Goal: Task Accomplishment & Management: Complete application form

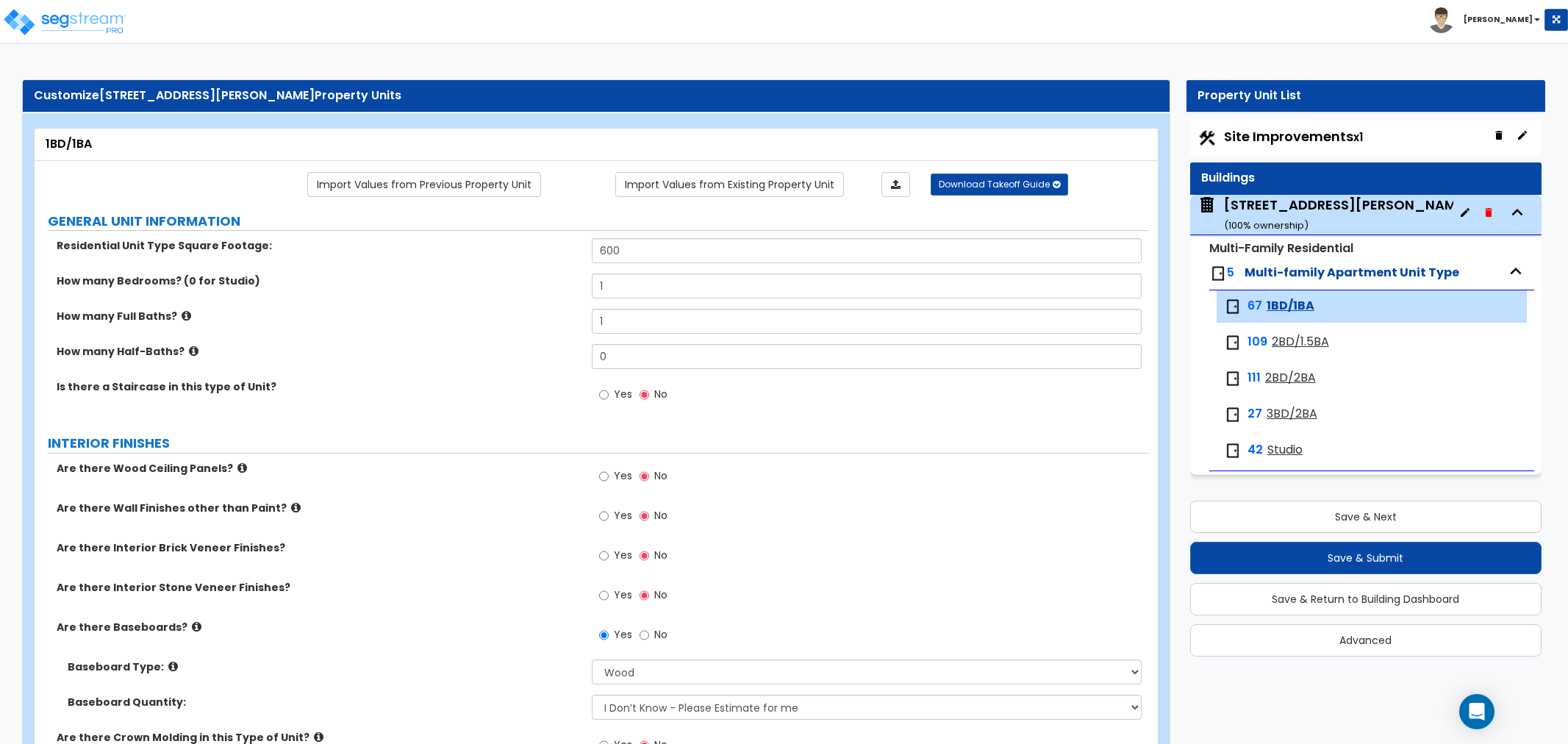
select select "1"
select select "3"
select select "5"
select select "3"
select select "1"
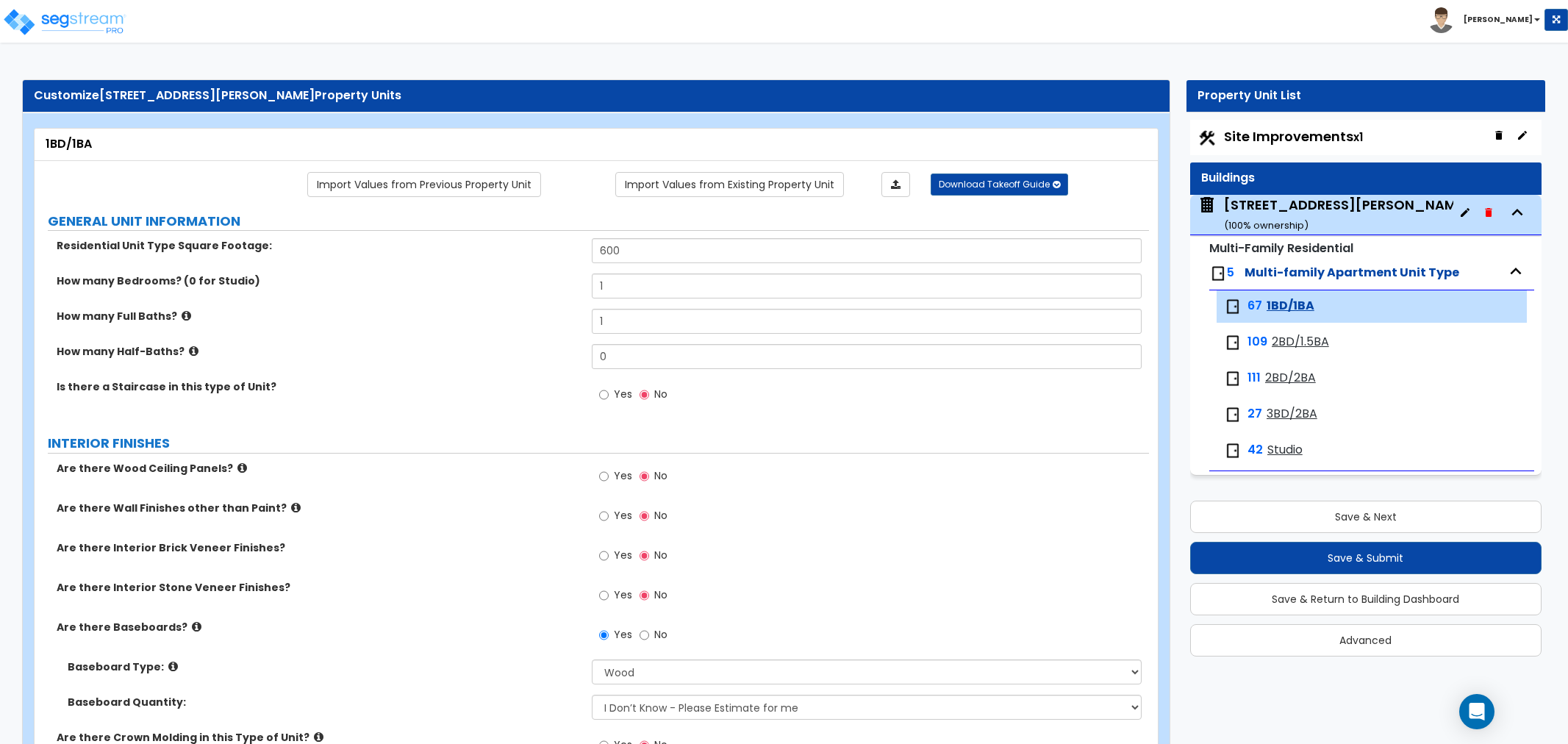
select select "3"
select select "1"
select select "5"
select select "2"
select select "1"
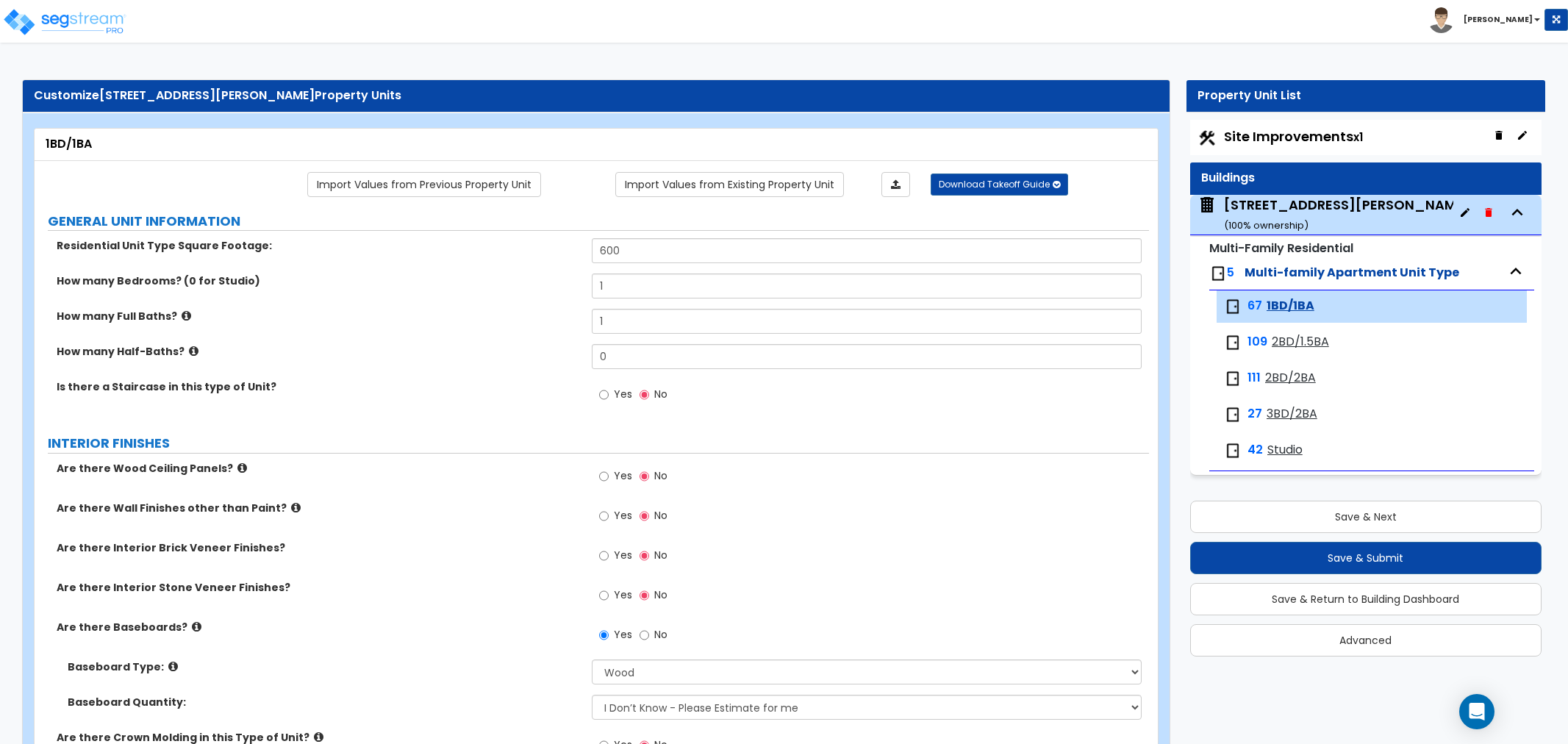
select select "1"
select select "3"
select select "4"
select select "1"
select select "2"
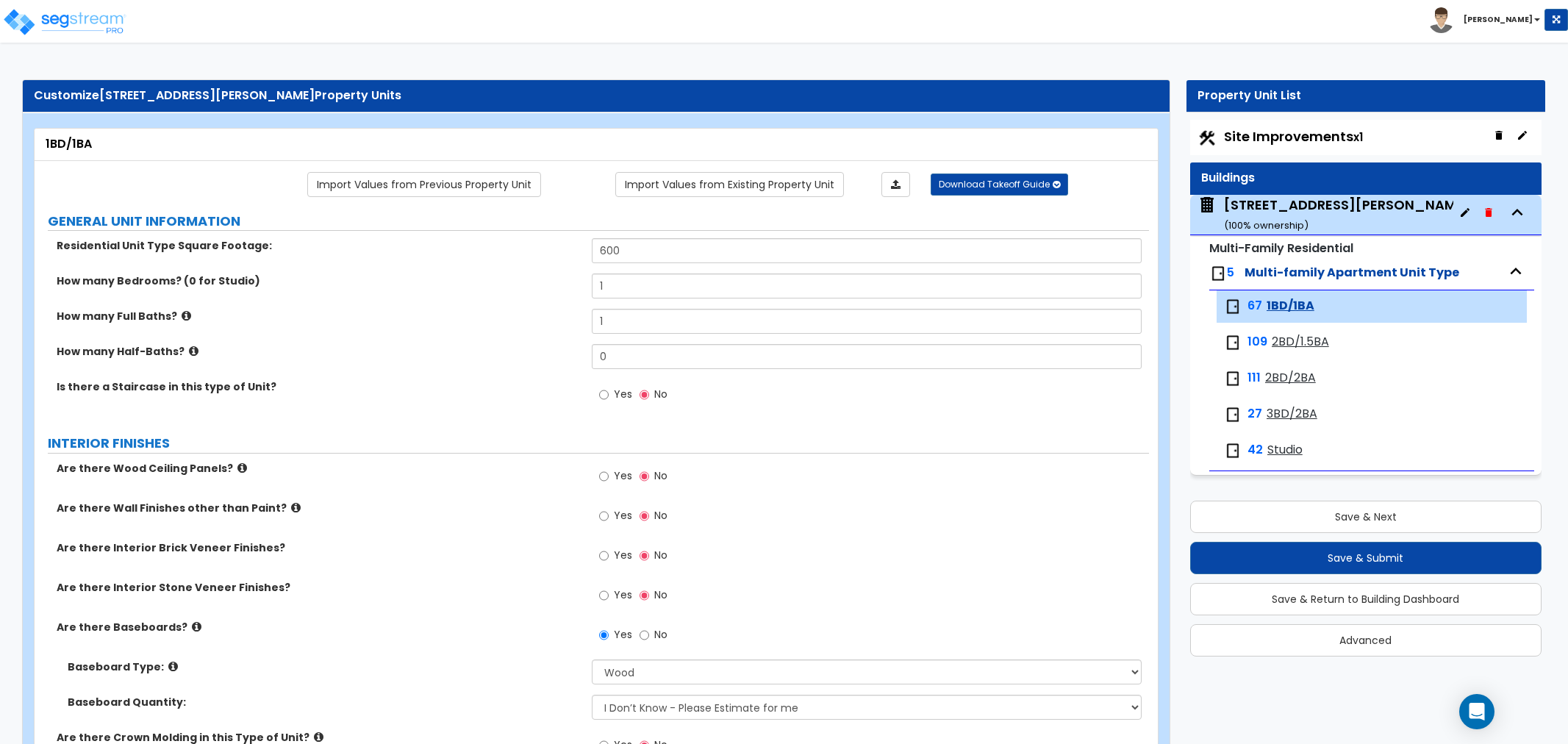
select select "1"
select select "2"
click at [1263, 210] on div "[STREET_ADDRESS][PERSON_NAME] ( 100 % ownership)" at bounding box center [1347, 214] width 246 height 38
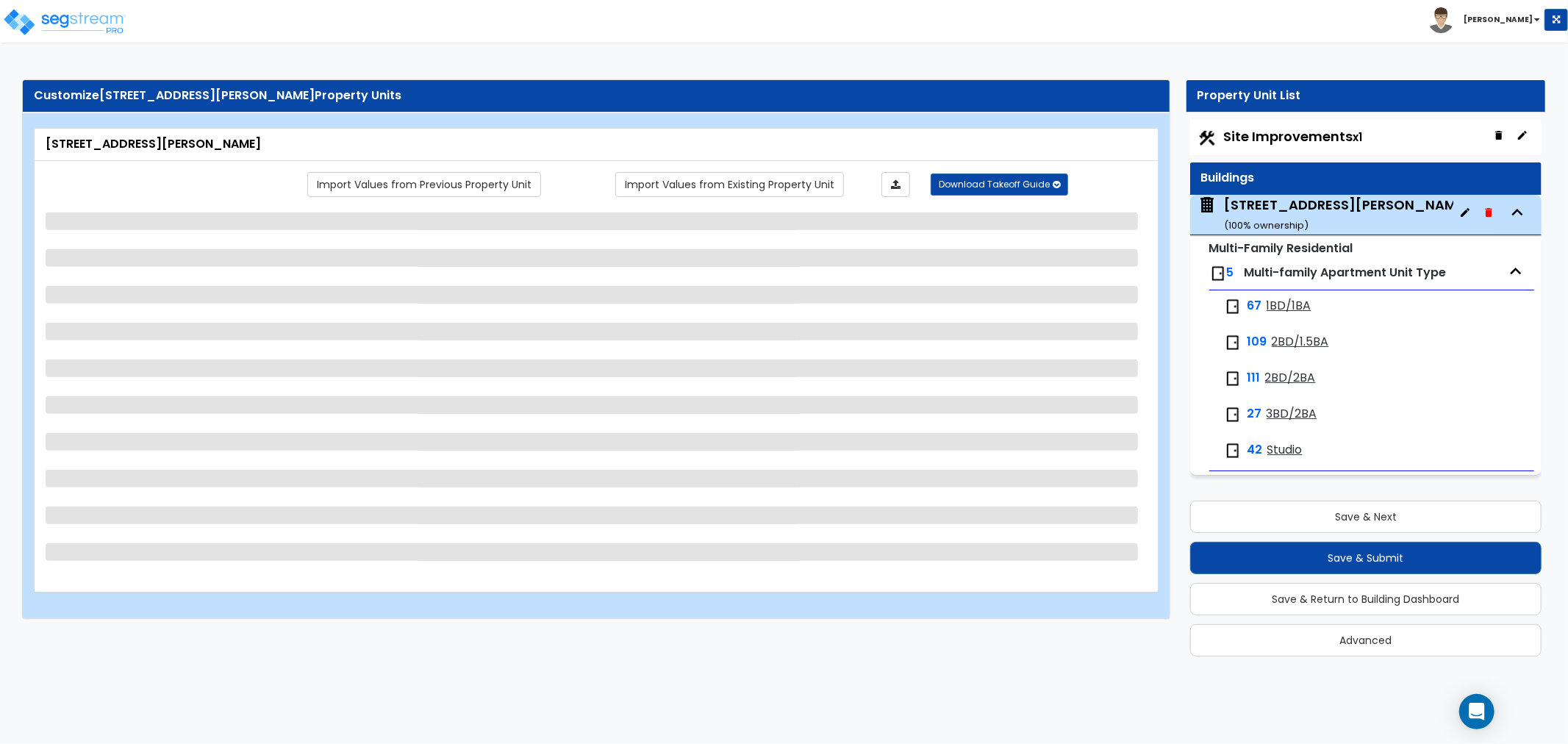
select select "1"
select select "2"
select select "7"
select select "2"
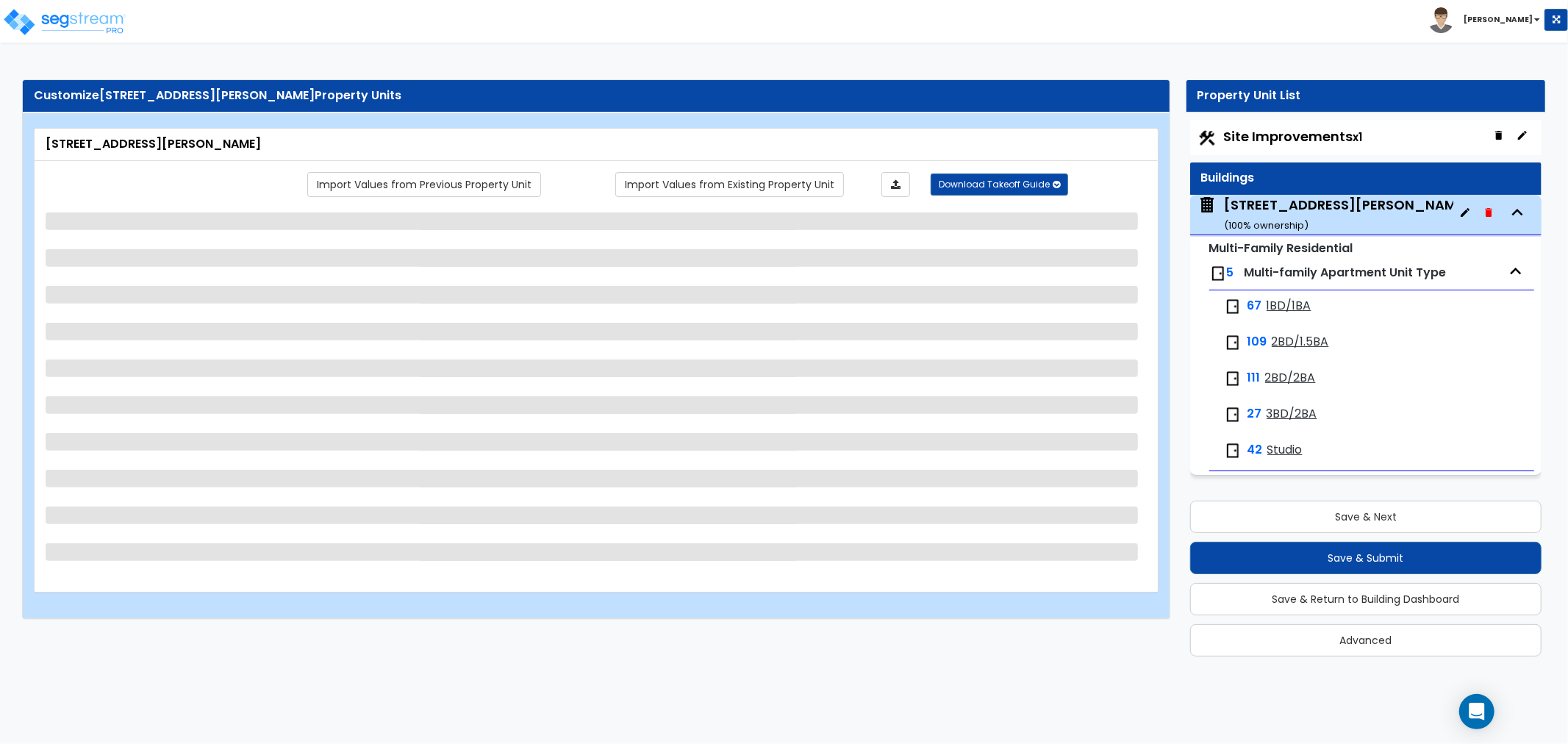
select select "4"
select select "3"
select select "2"
select select "1"
select select "2"
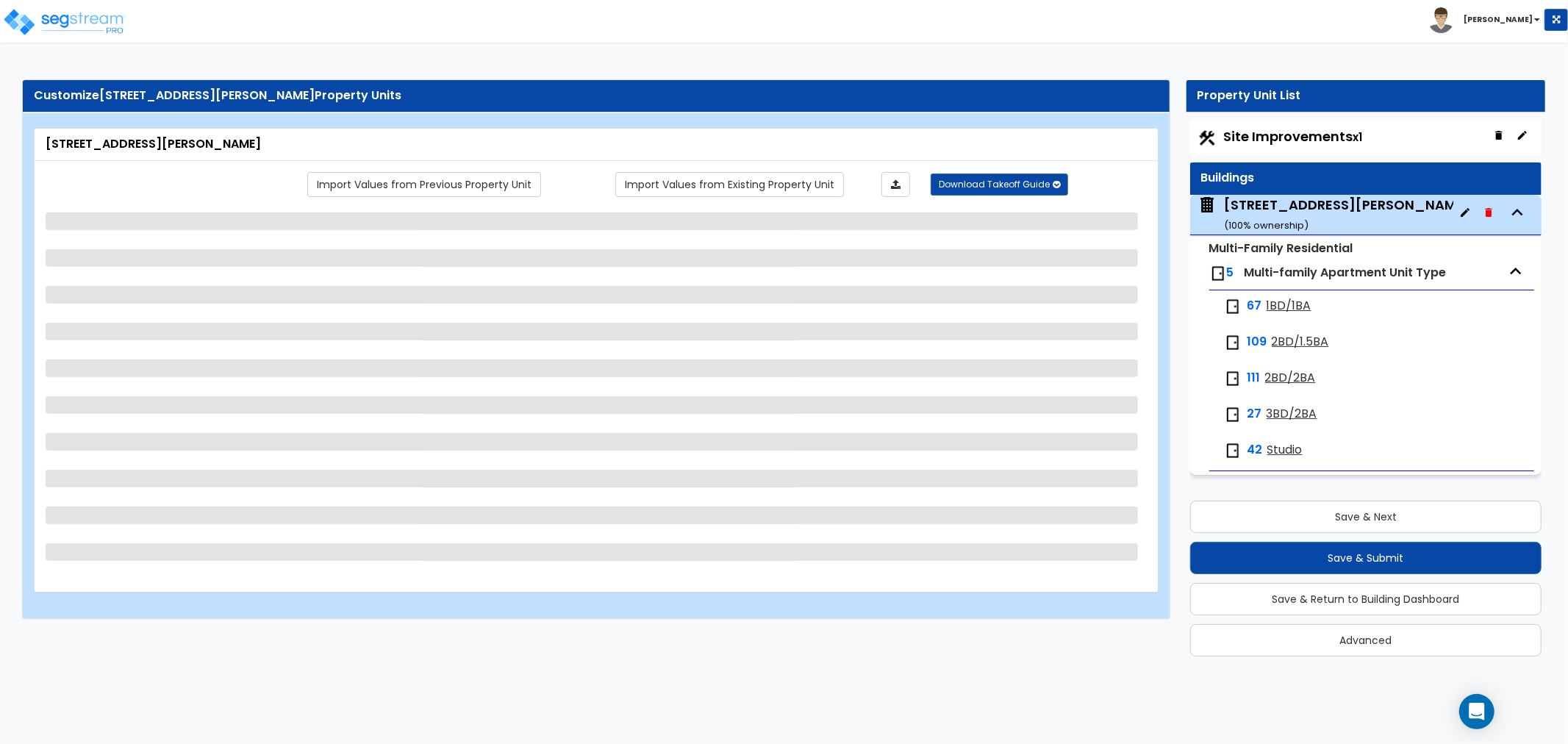
select select "1"
select select "2"
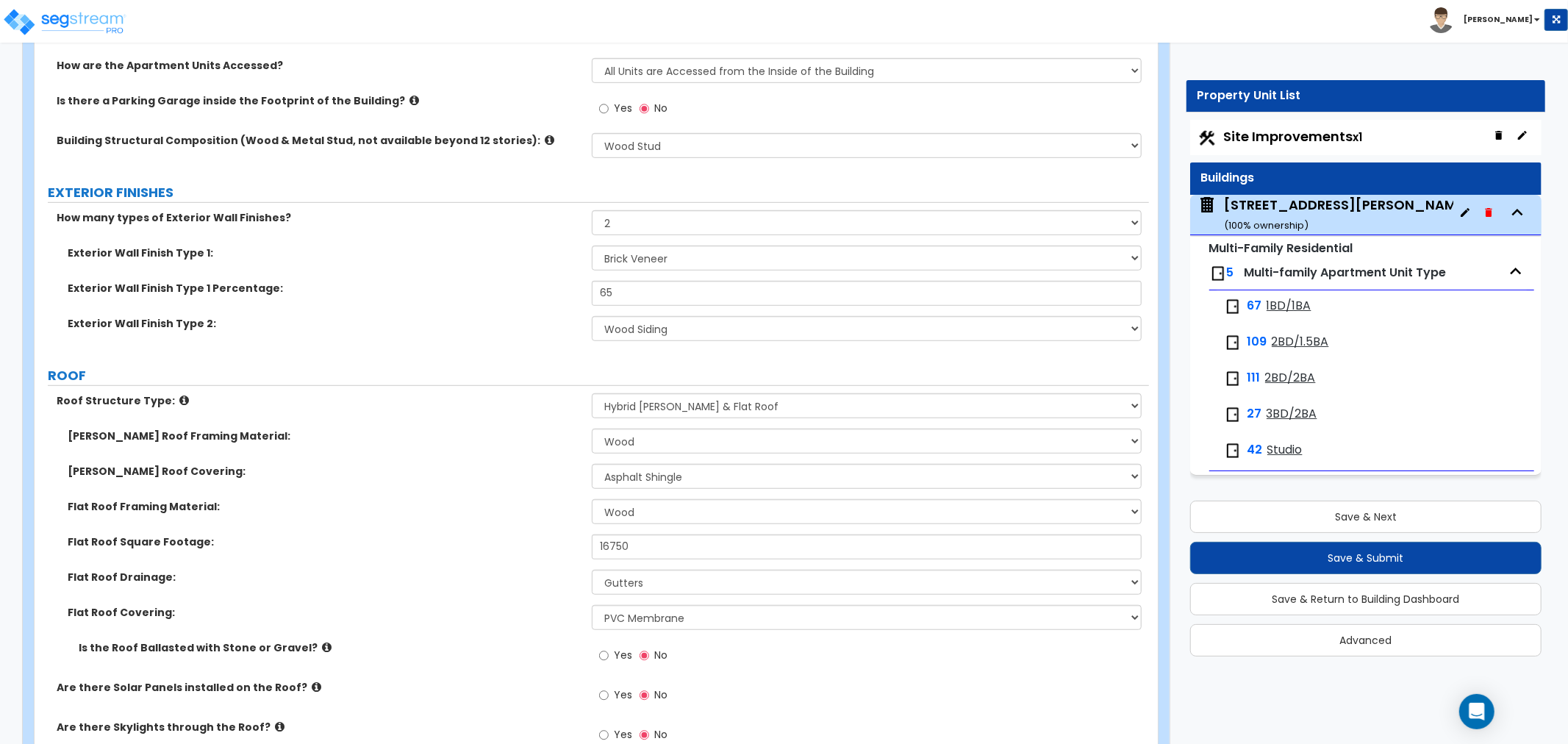
scroll to position [735, 0]
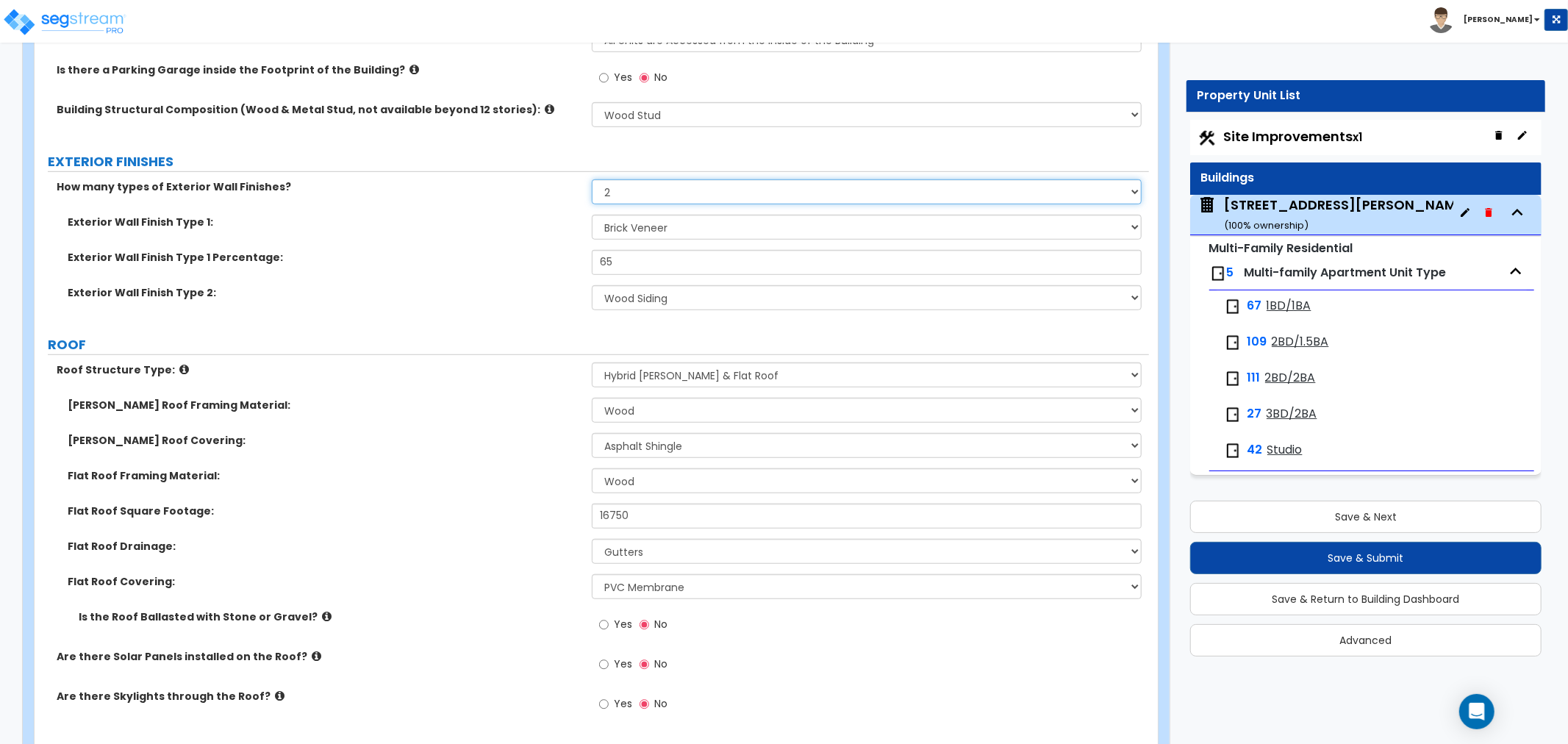
click at [662, 180] on select "None 1 2 3" at bounding box center [866, 192] width 550 height 25
select select "3"
click at [592, 179] on select "None 1 2 3" at bounding box center [866, 192] width 550 height 25
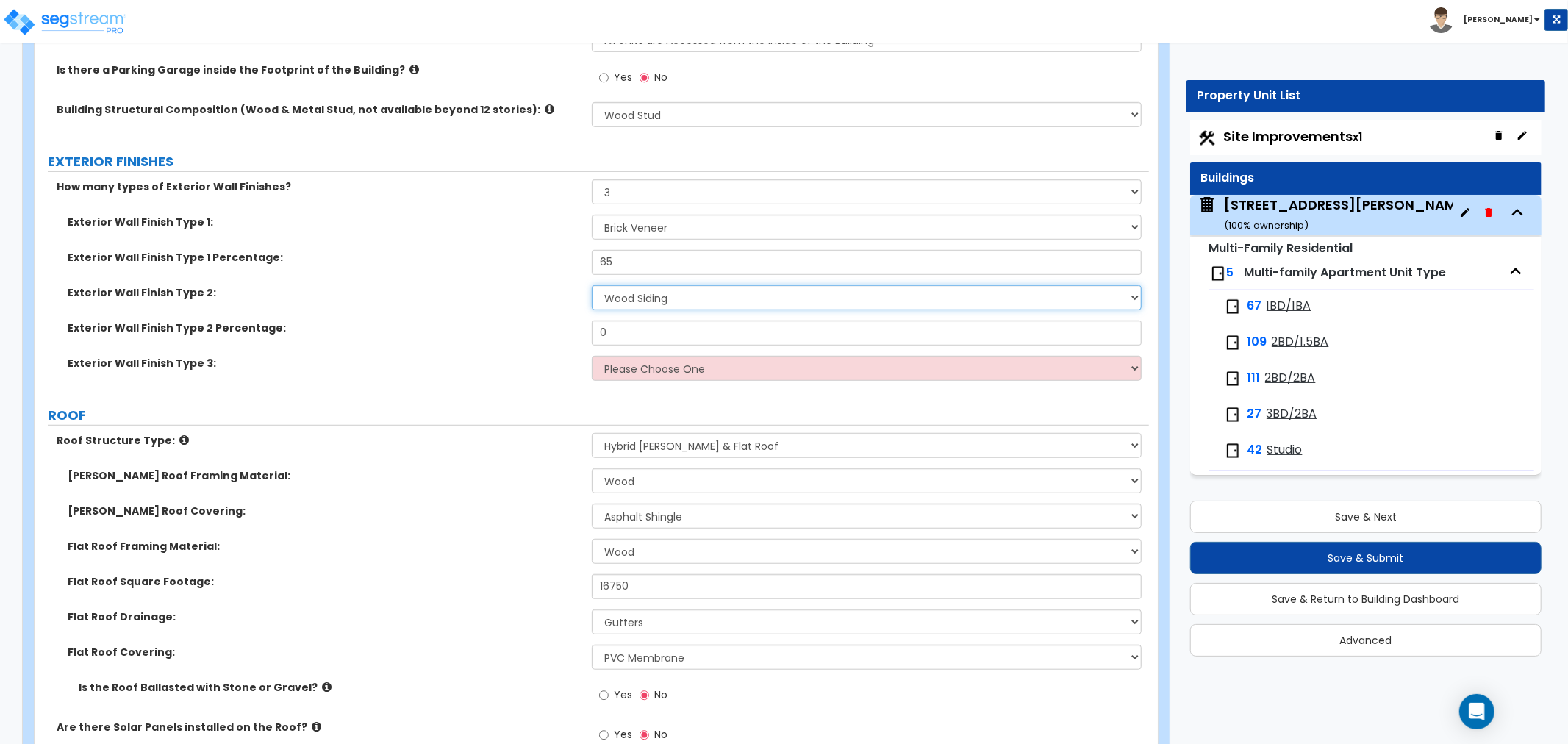
click at [622, 285] on select "Please Choose One No Finish/Shared Wall No Wall Brick Veneer Stone Veneer Wood …" at bounding box center [866, 298] width 550 height 25
select select "5"
click at [592, 285] on select "Please Choose One No Finish/Shared Wall No Wall Brick Veneer Stone Veneer Wood …" at bounding box center [866, 298] width 550 height 25
drag, startPoint x: 622, startPoint y: 318, endPoint x: 570, endPoint y: 313, distance: 52.2
click at [570, 320] on div "Exterior Wall Finish Type 2 Percentage: 0" at bounding box center [592, 338] width 1114 height 35
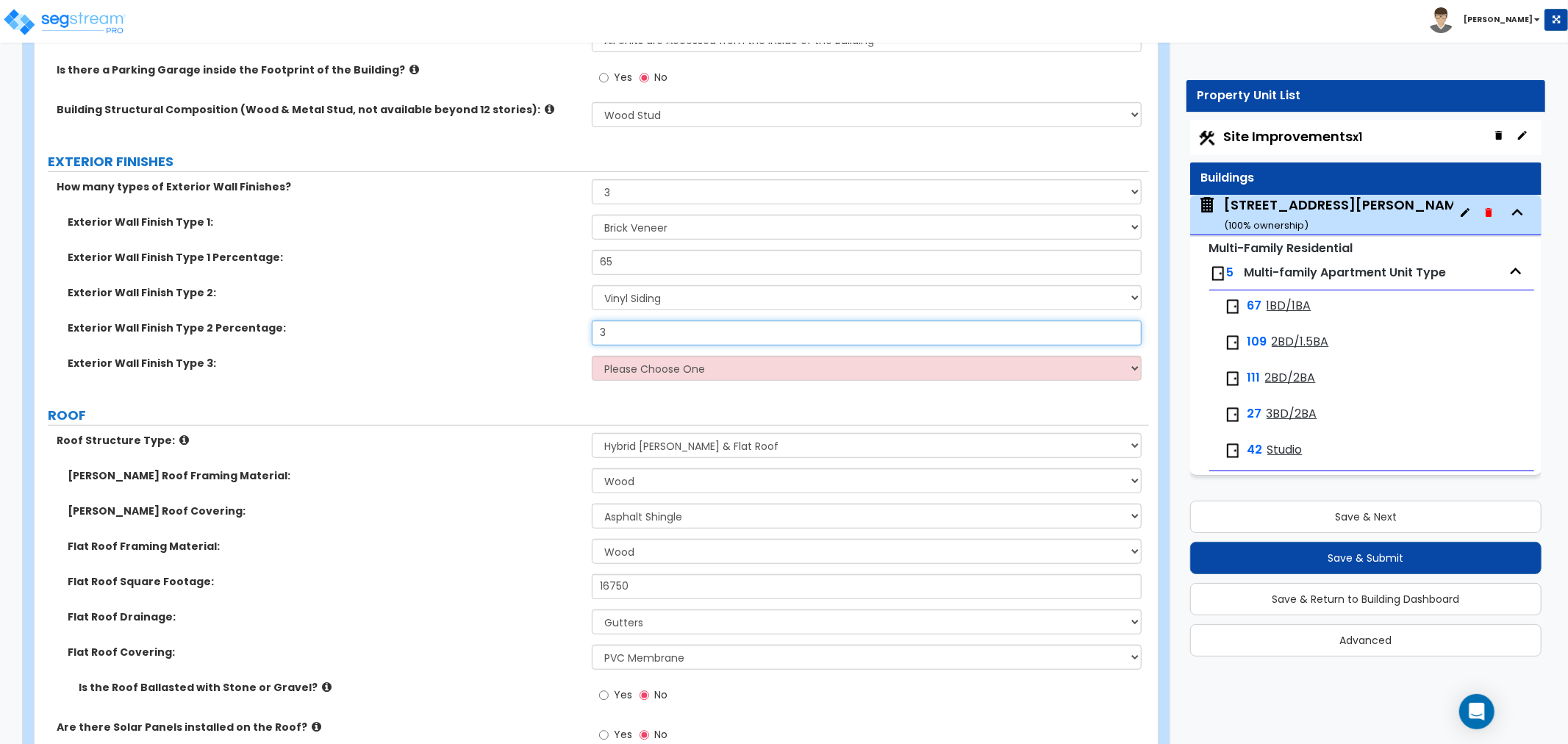
type input "3"
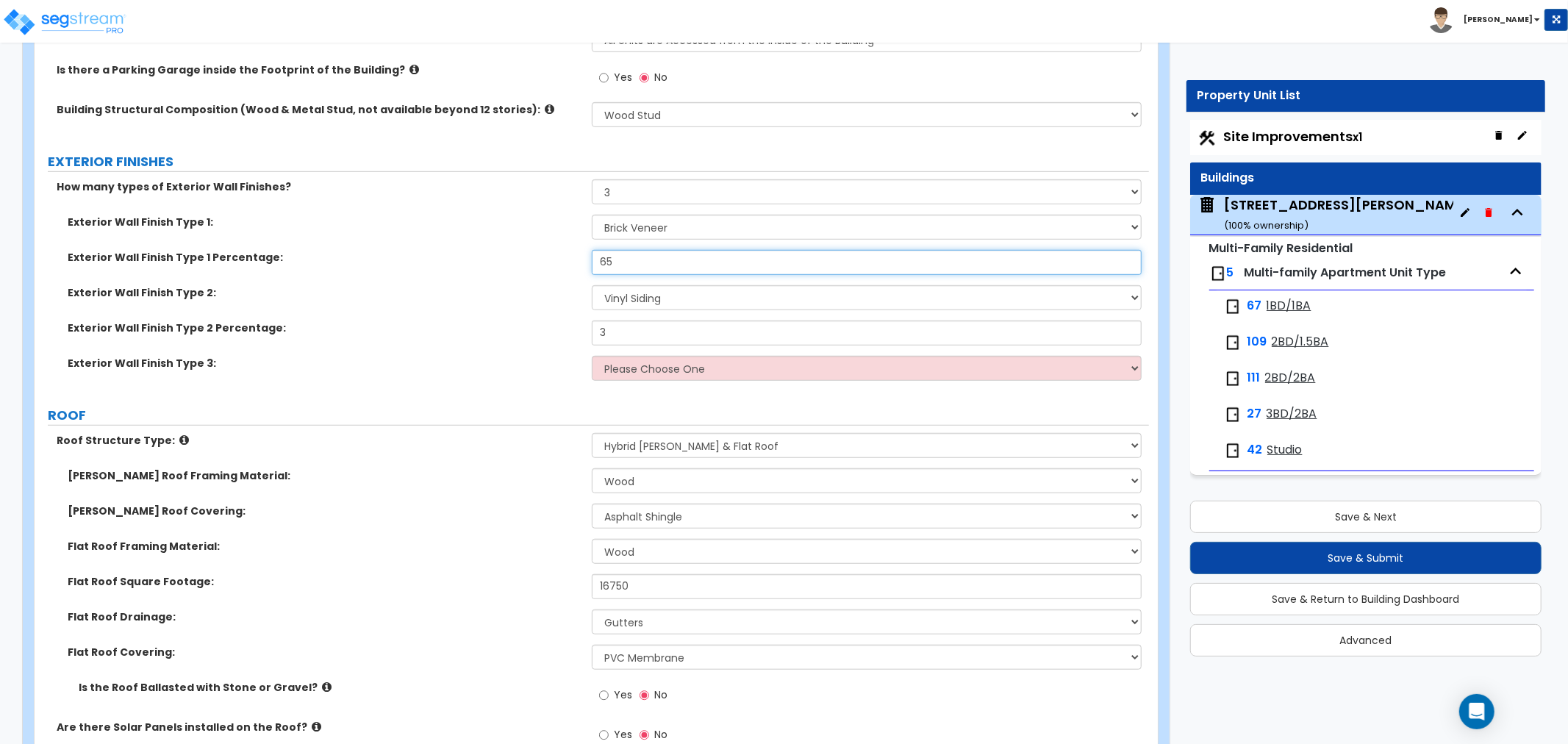
drag, startPoint x: 618, startPoint y: 250, endPoint x: 545, endPoint y: 247, distance: 73.1
click at [545, 250] on div "Exterior Wall Finish Type 1 Percentage: 65" at bounding box center [592, 268] width 1114 height 35
type input "60"
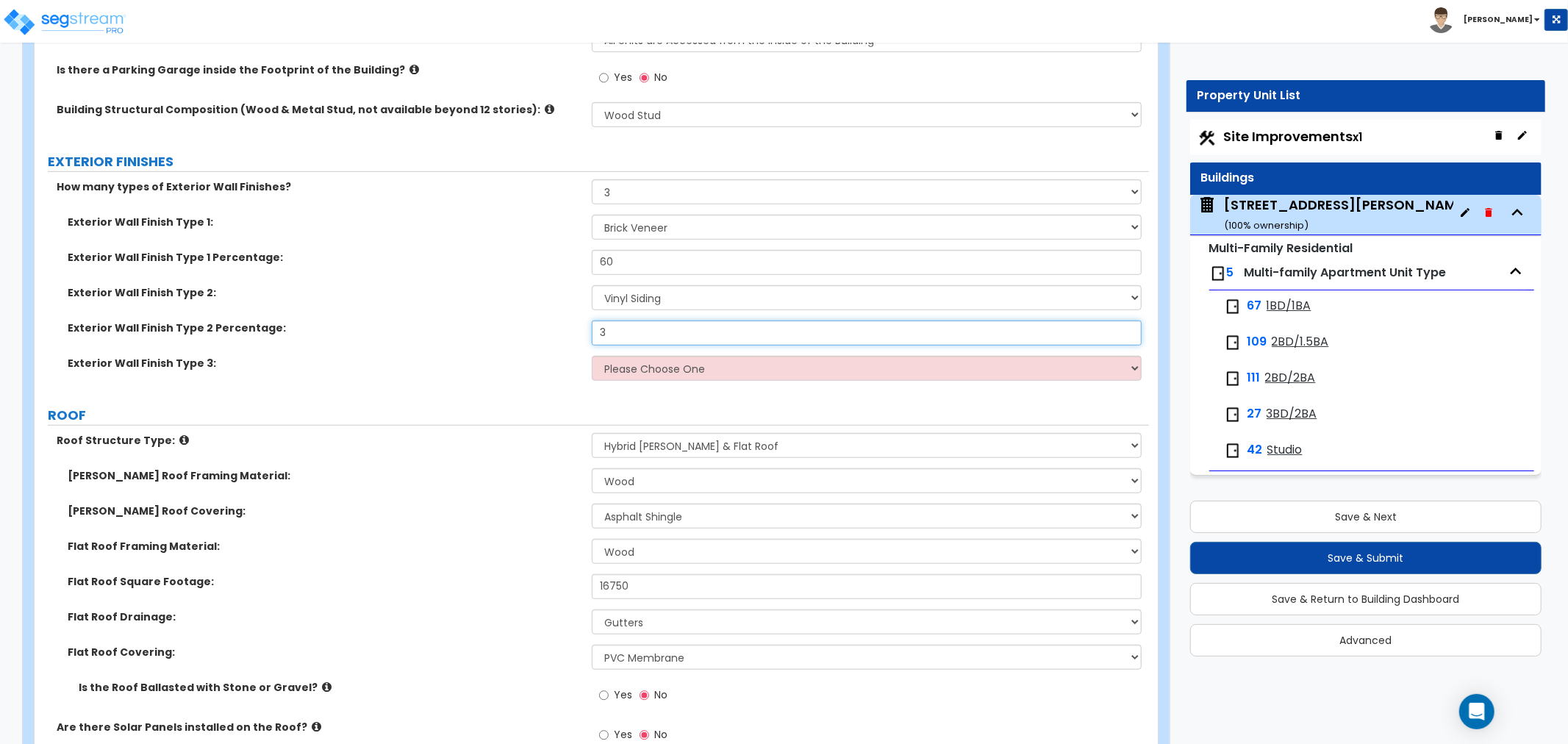
drag, startPoint x: 624, startPoint y: 321, endPoint x: 571, endPoint y: 326, distance: 53.2
click at [571, 326] on div "Exterior Wall Finish Type 2 Percentage: 3" at bounding box center [592, 338] width 1114 height 35
type input "30"
click at [629, 356] on select "Please Choose One No Finish/Shared Wall No Wall Brick Veneer Stone Veneer Wood …" at bounding box center [866, 369] width 550 height 25
select select "6"
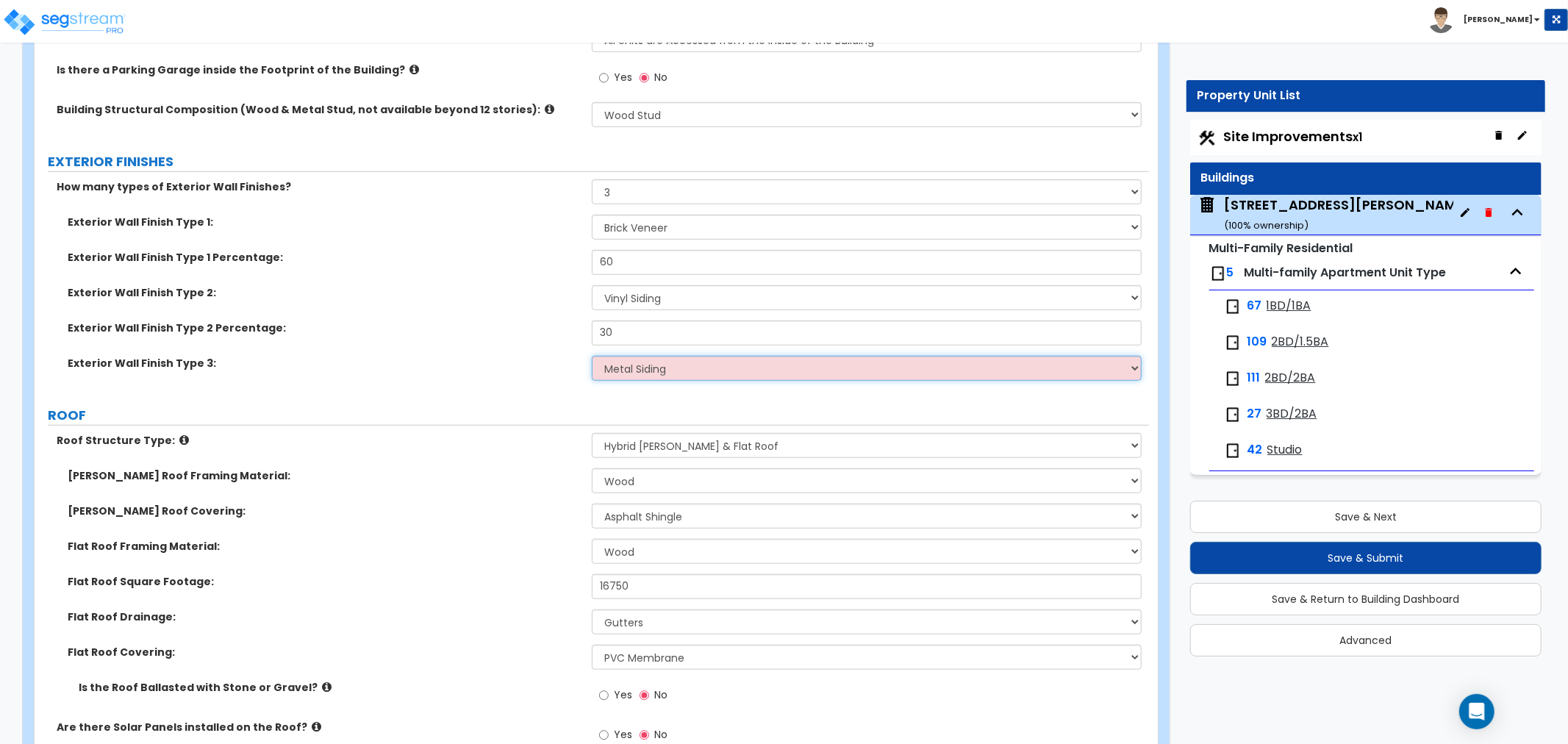
click at [592, 356] on select "Please Choose One No Finish/Shared Wall No Wall Brick Veneer Stone Veneer Wood …" at bounding box center [866, 369] width 550 height 25
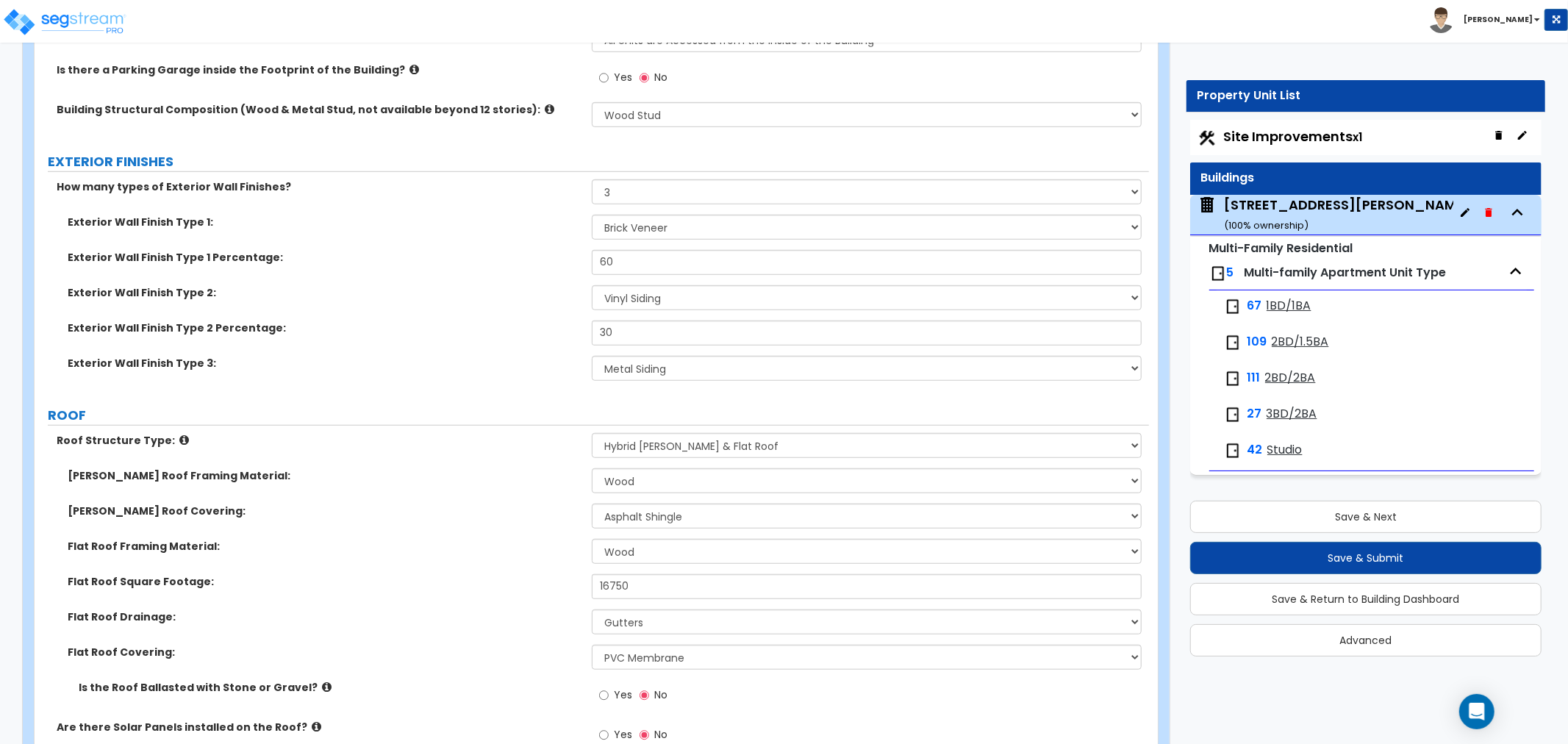
click at [584, 405] on label "ROOF" at bounding box center [598, 415] width 1102 height 19
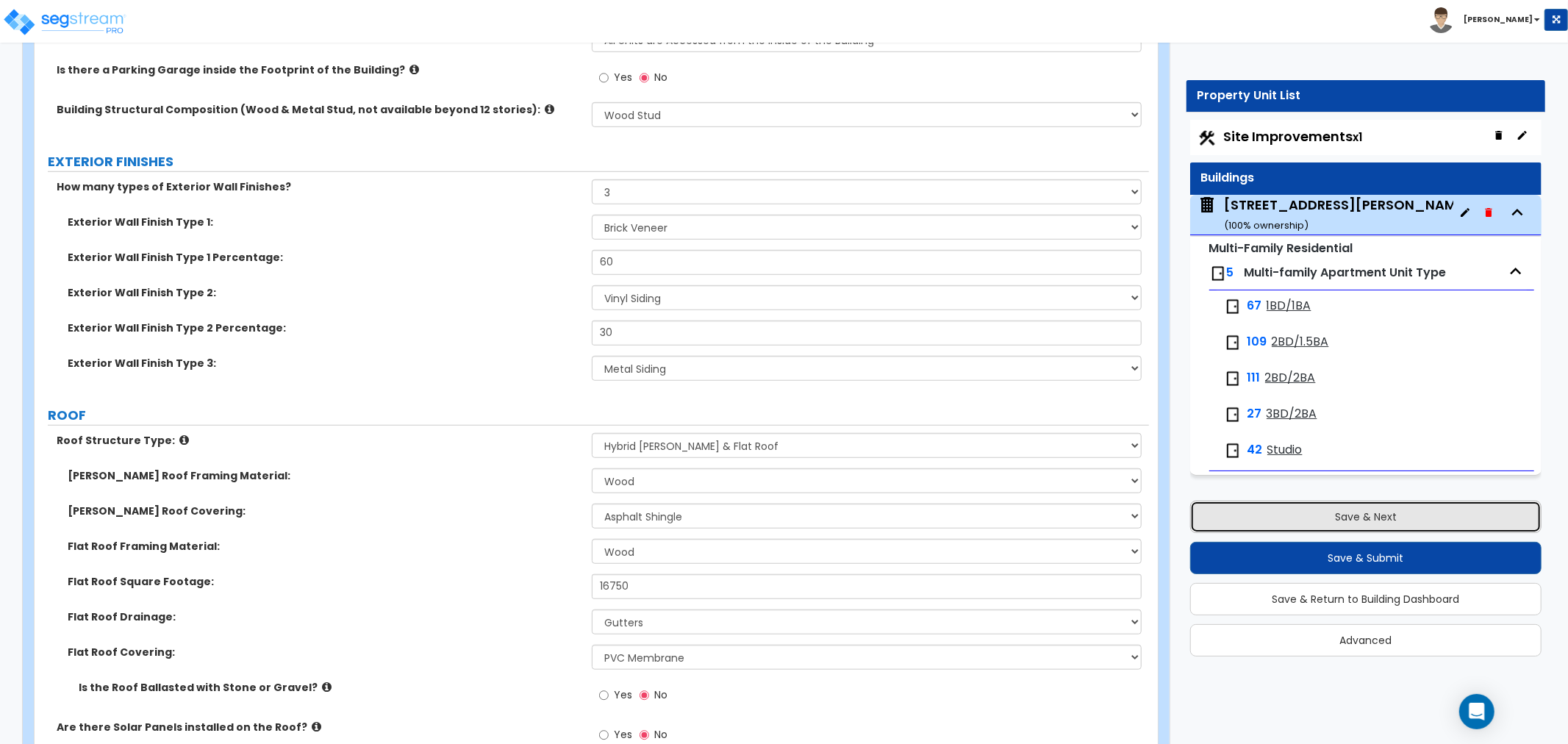
click at [1307, 517] on button "Save & Next" at bounding box center [1365, 516] width 351 height 32
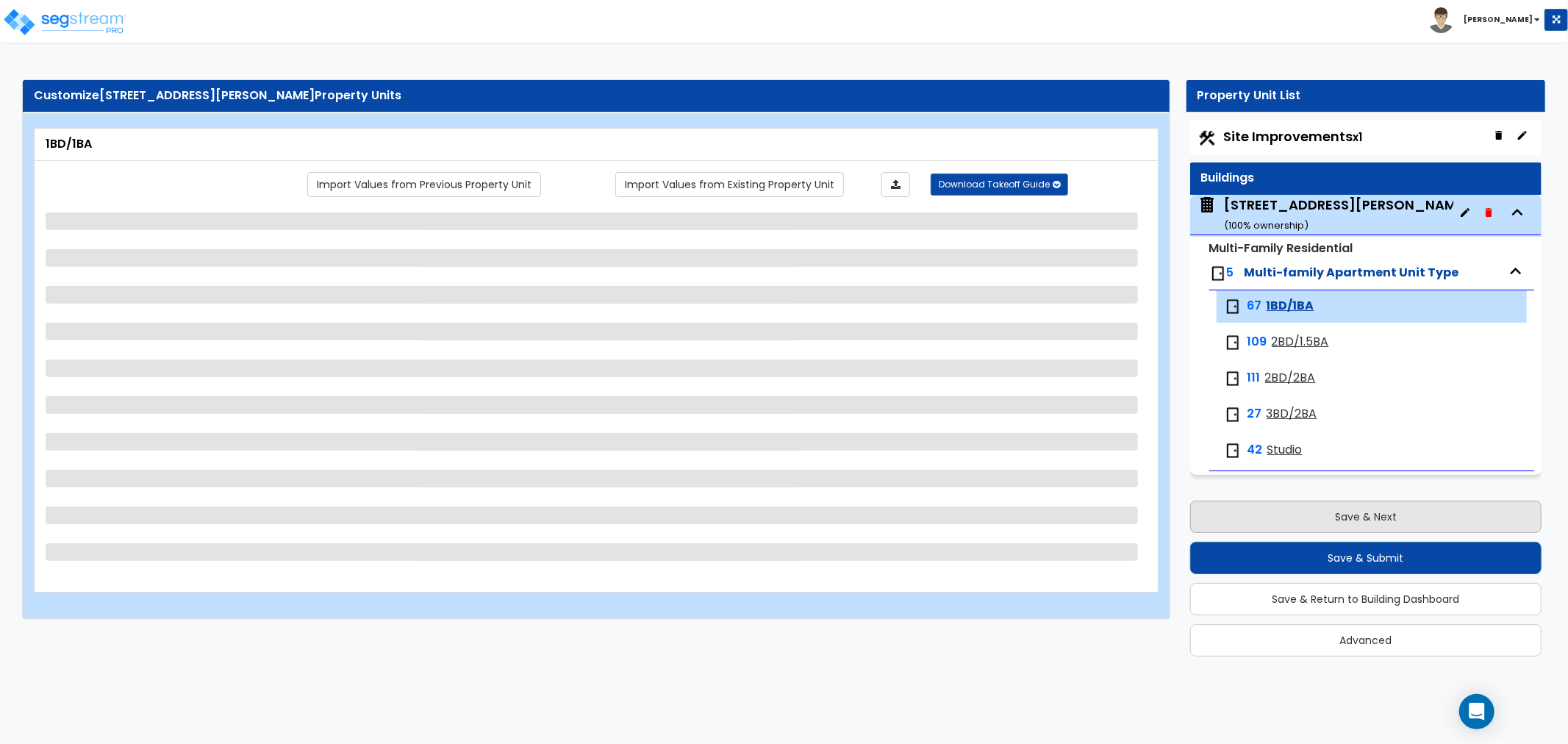
scroll to position [0, 0]
select select "3"
select select "5"
select select "3"
select select "1"
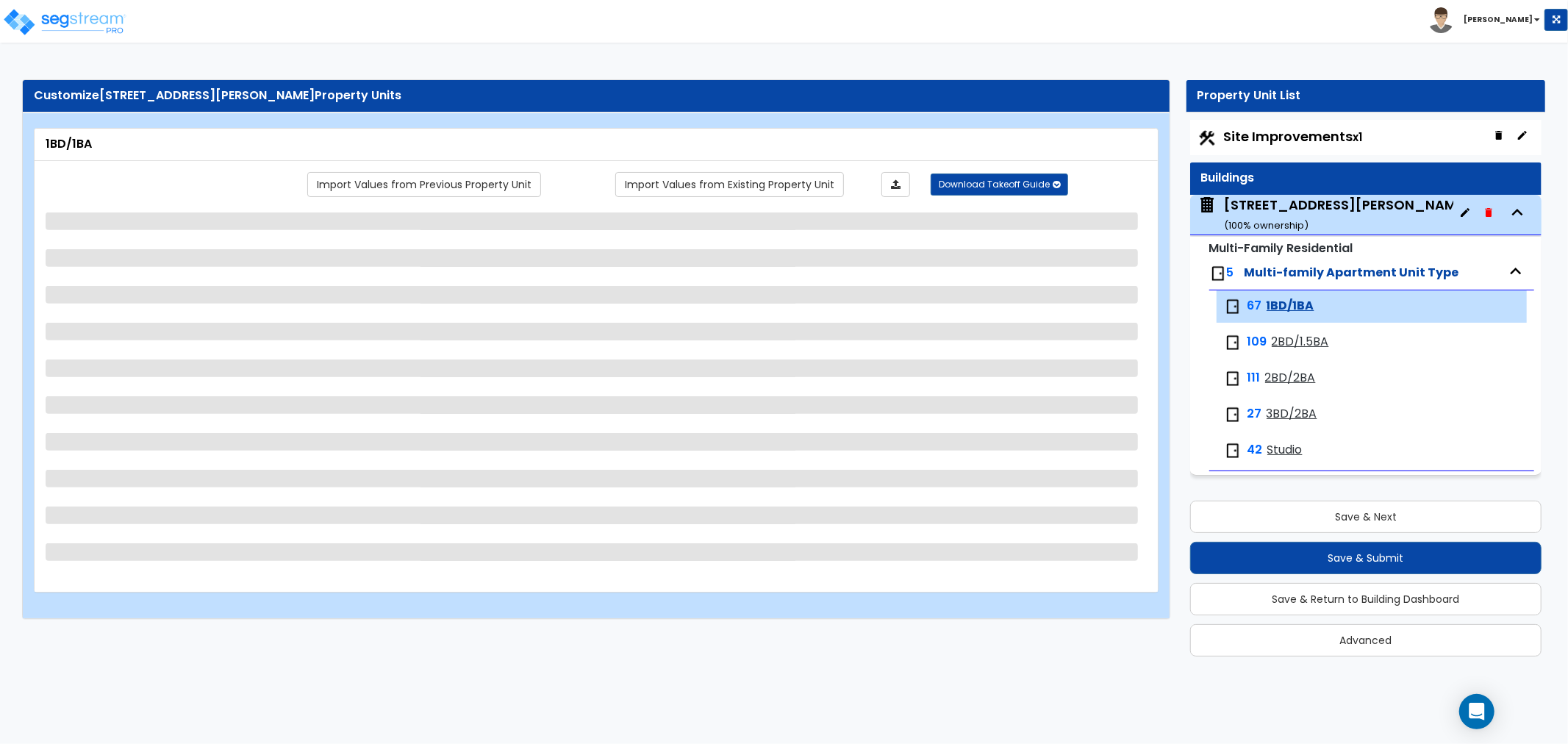
select select "3"
select select "5"
select select "2"
select select "1"
select select "4"
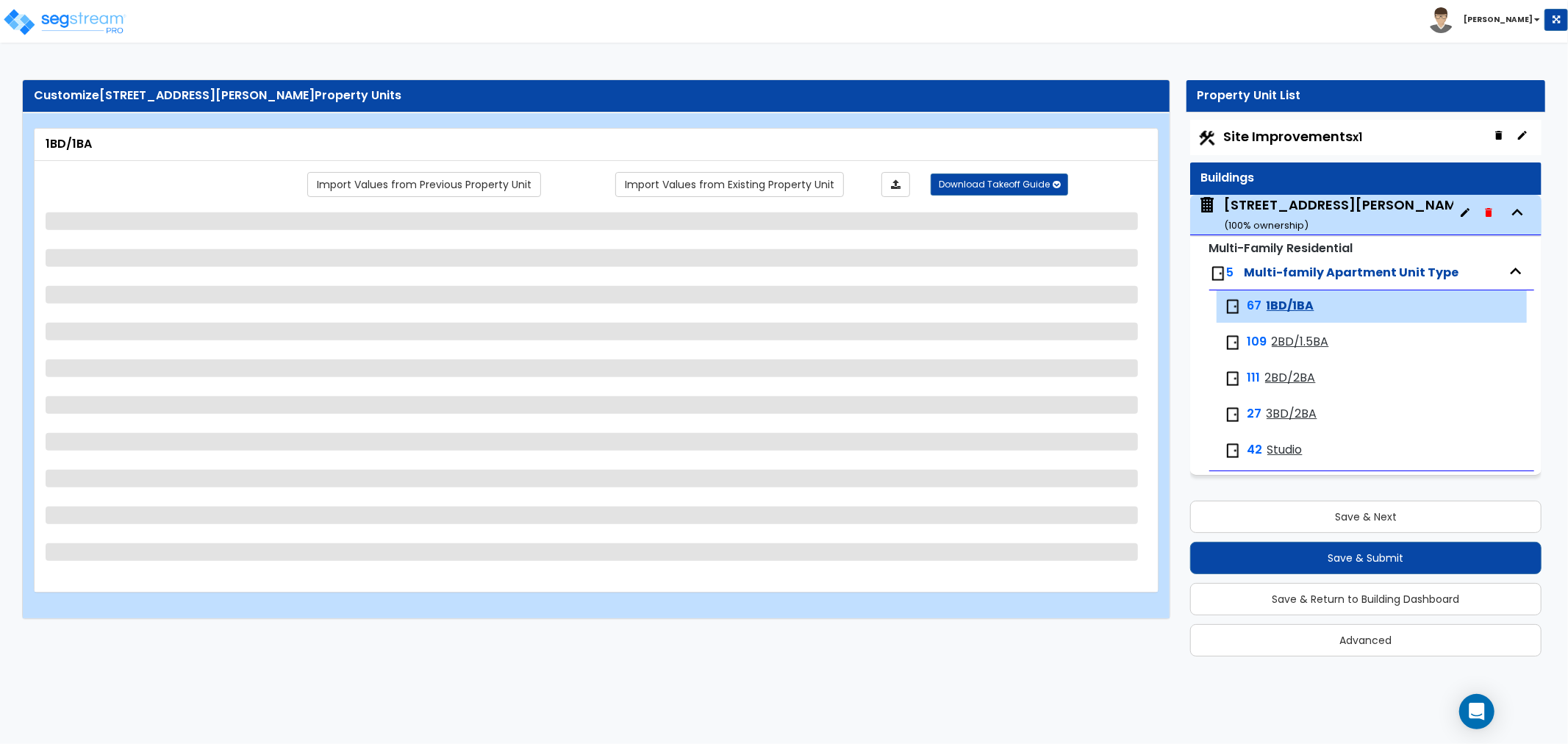
select select "1"
select select "2"
select select "1"
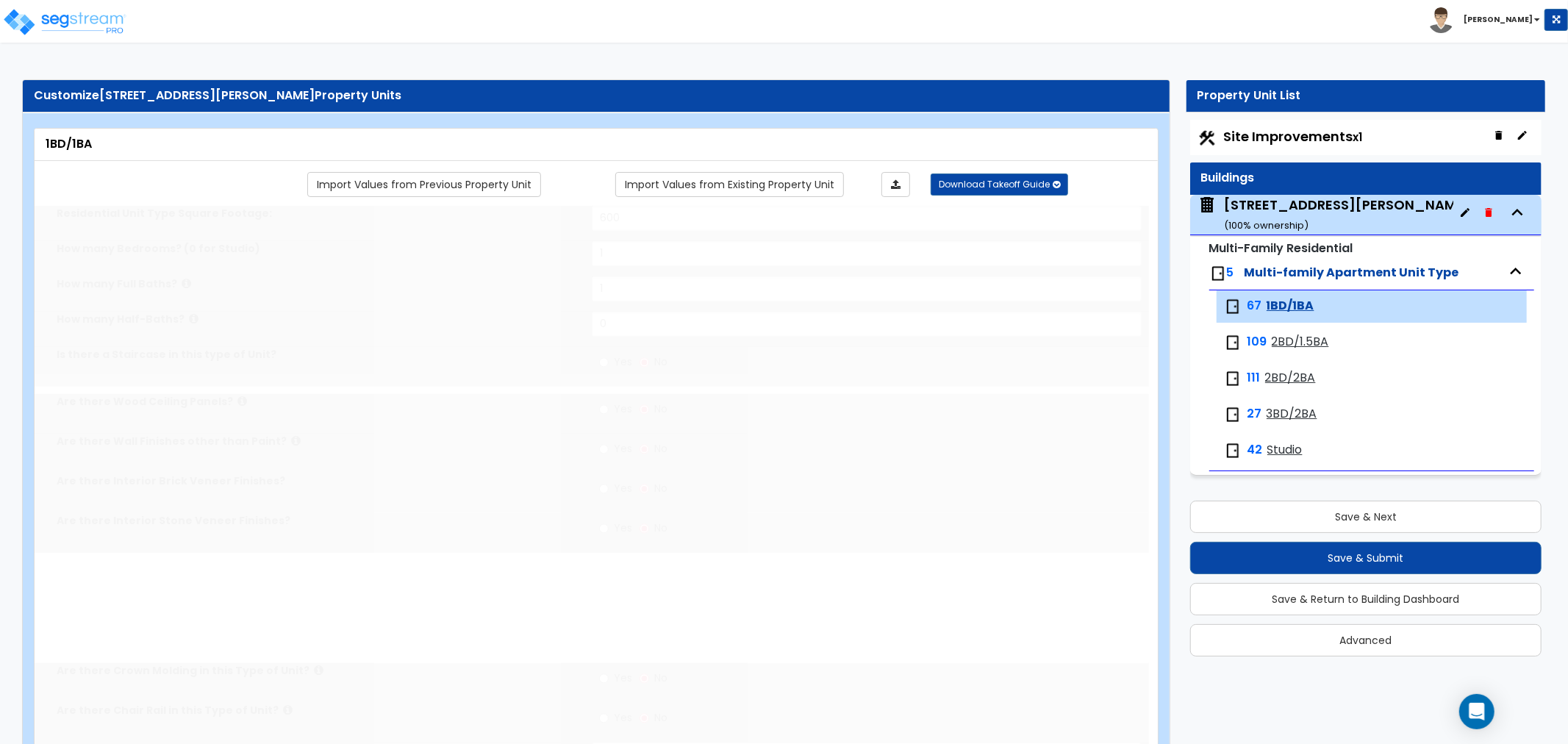
radio input "true"
select select "1"
select select "3"
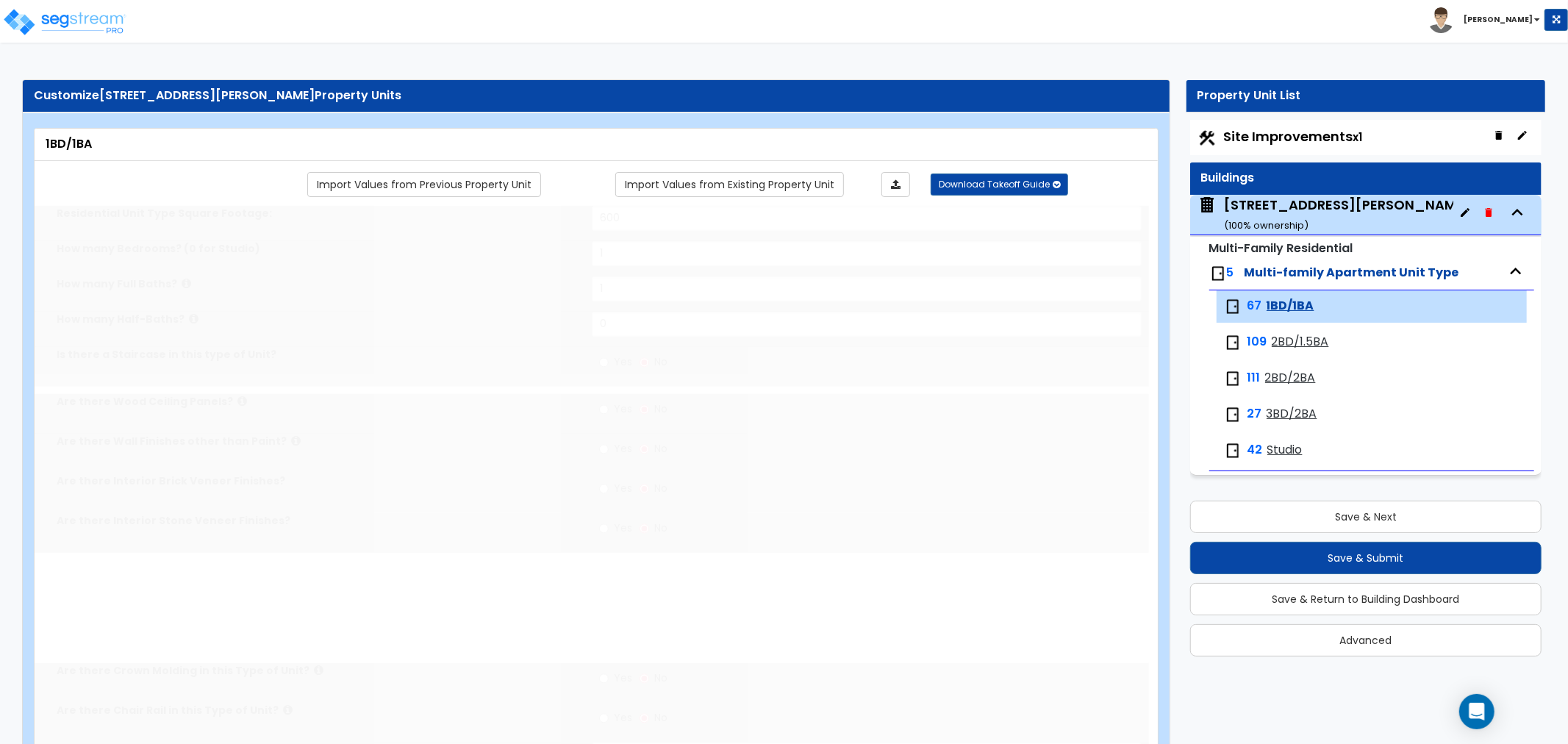
select select "1"
select select "2"
radio input "true"
select select "2"
